Goal: Communication & Community: Answer question/provide support

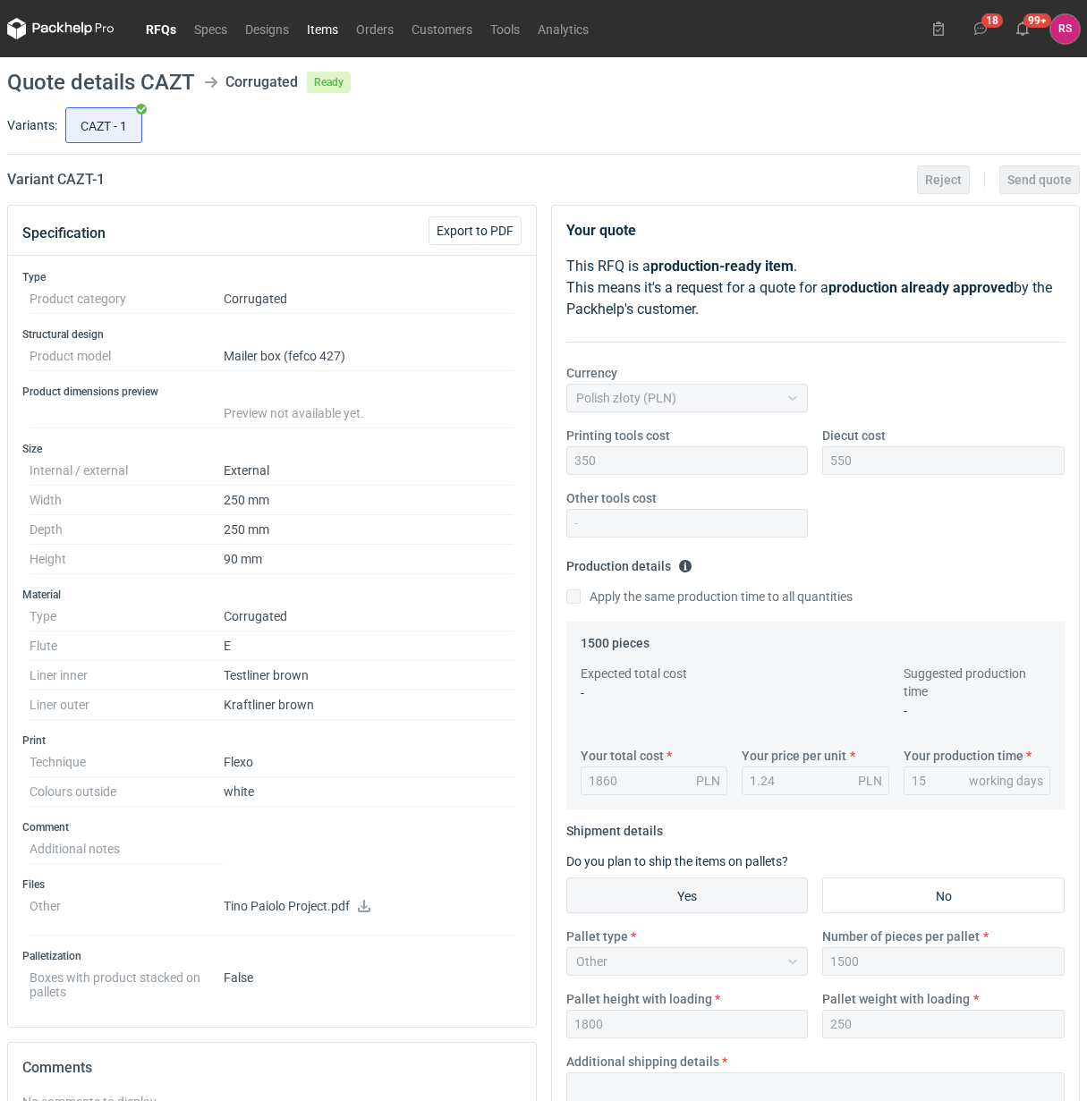
click at [327, 30] on link "Items" at bounding box center [322, 28] width 49 height 21
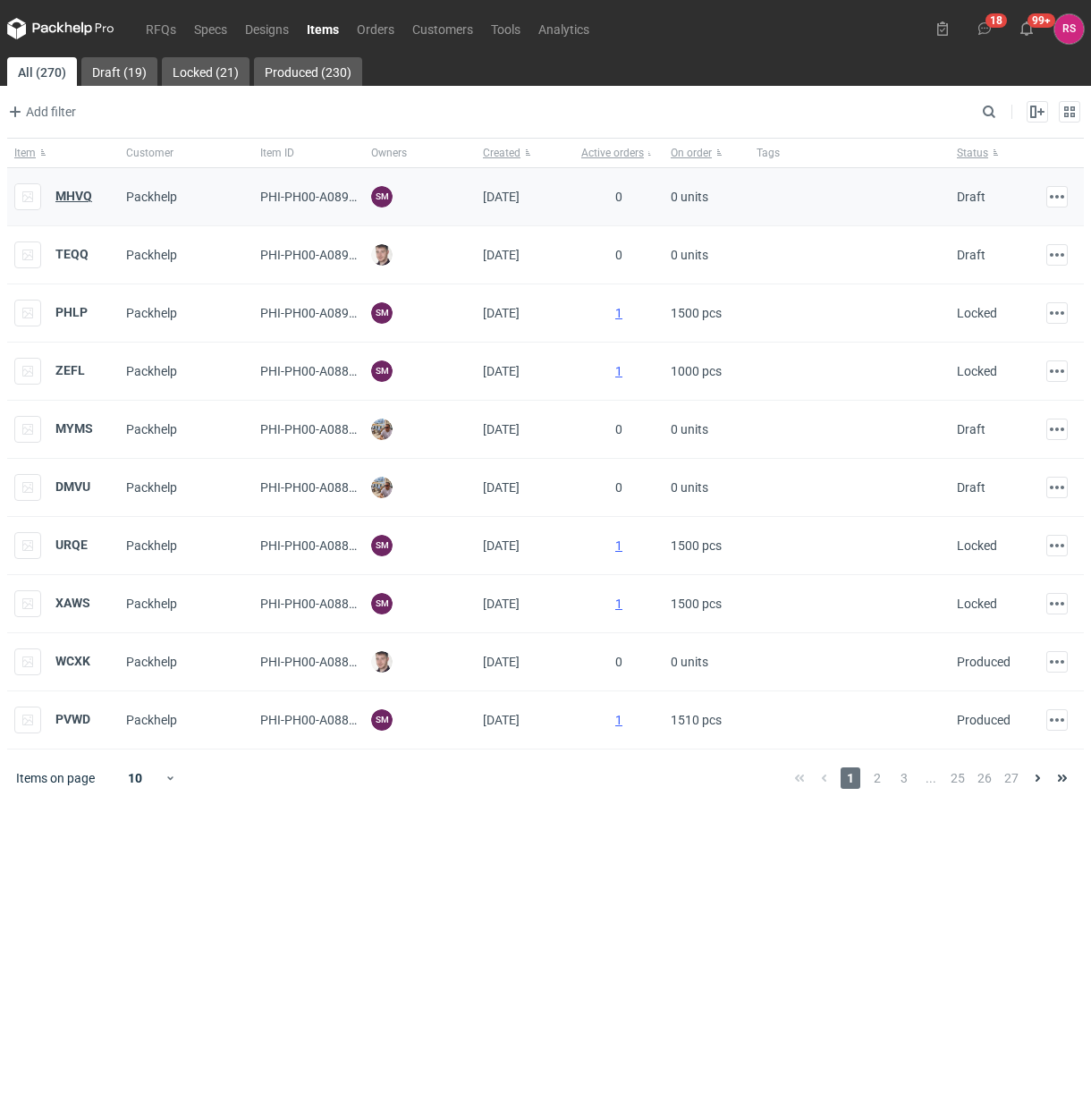
click at [65, 200] on strong "MHVQ" at bounding box center [73, 196] width 37 height 14
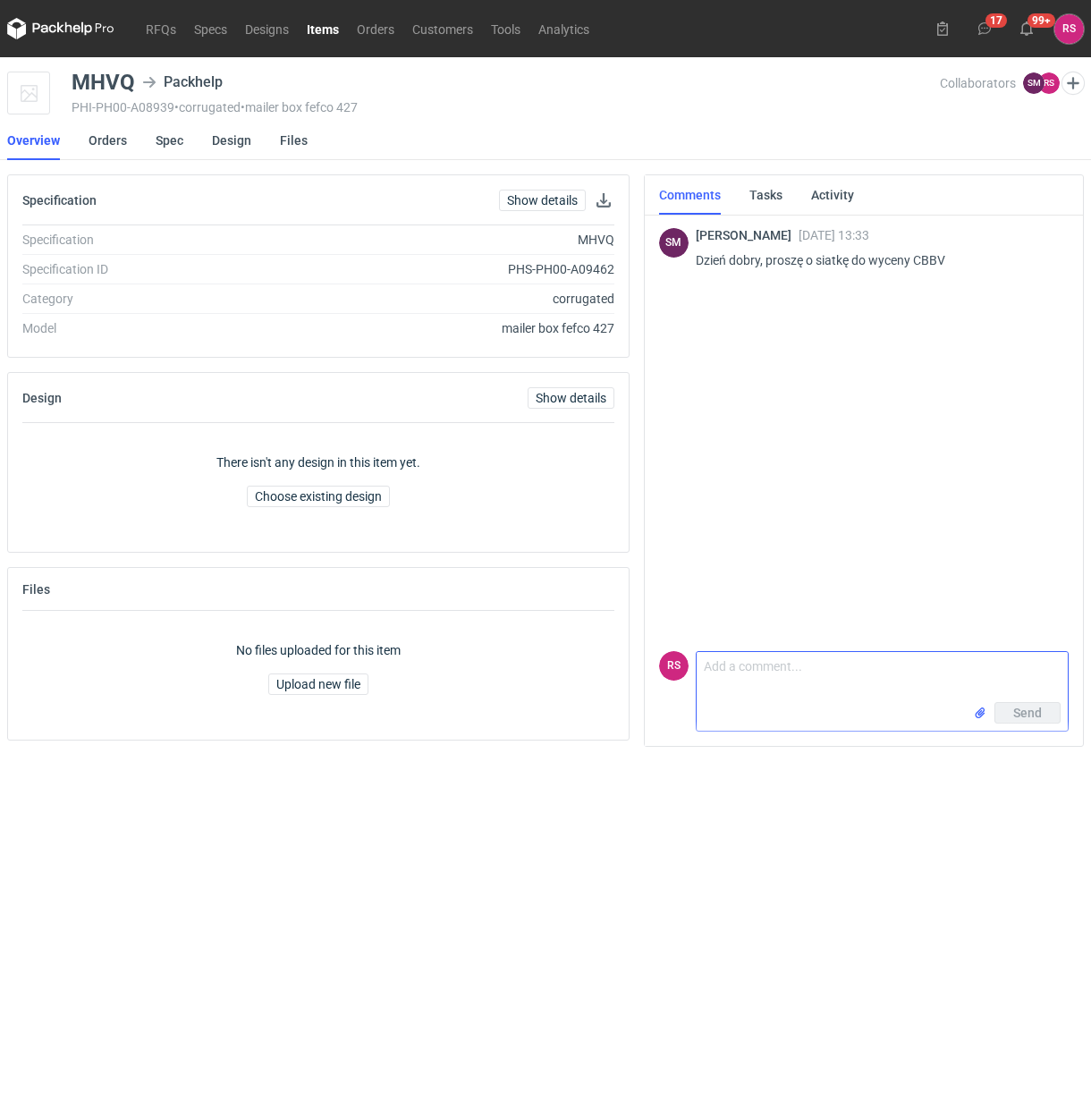
click at [785, 676] on textarea "Comment message" at bounding box center [882, 677] width 371 height 50
type textarea "Dzień dobry, proszę bardzo."
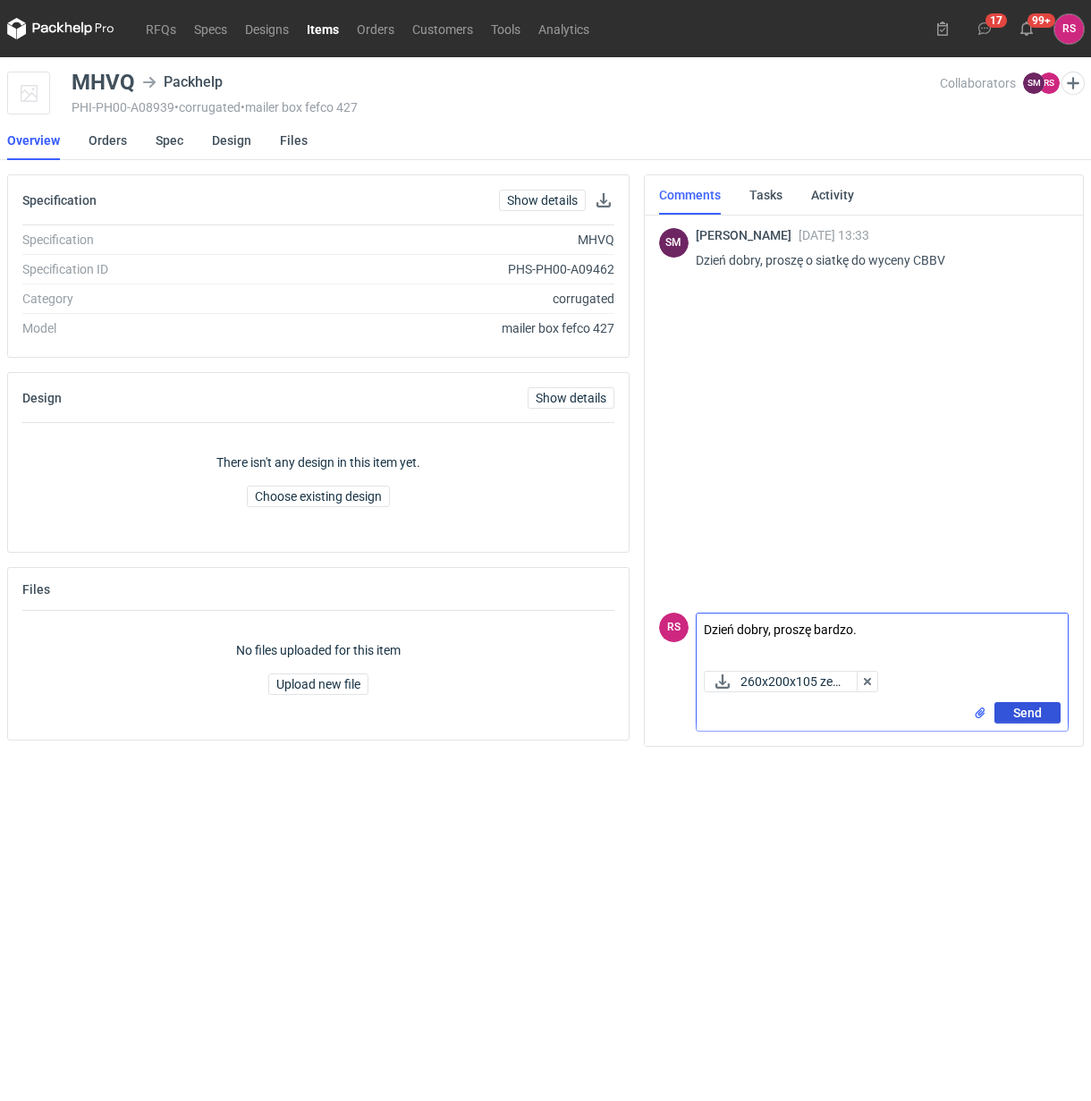
click at [1029, 711] on span "Send" at bounding box center [1028, 713] width 29 height 13
